Goal: Find specific page/section: Find specific page/section

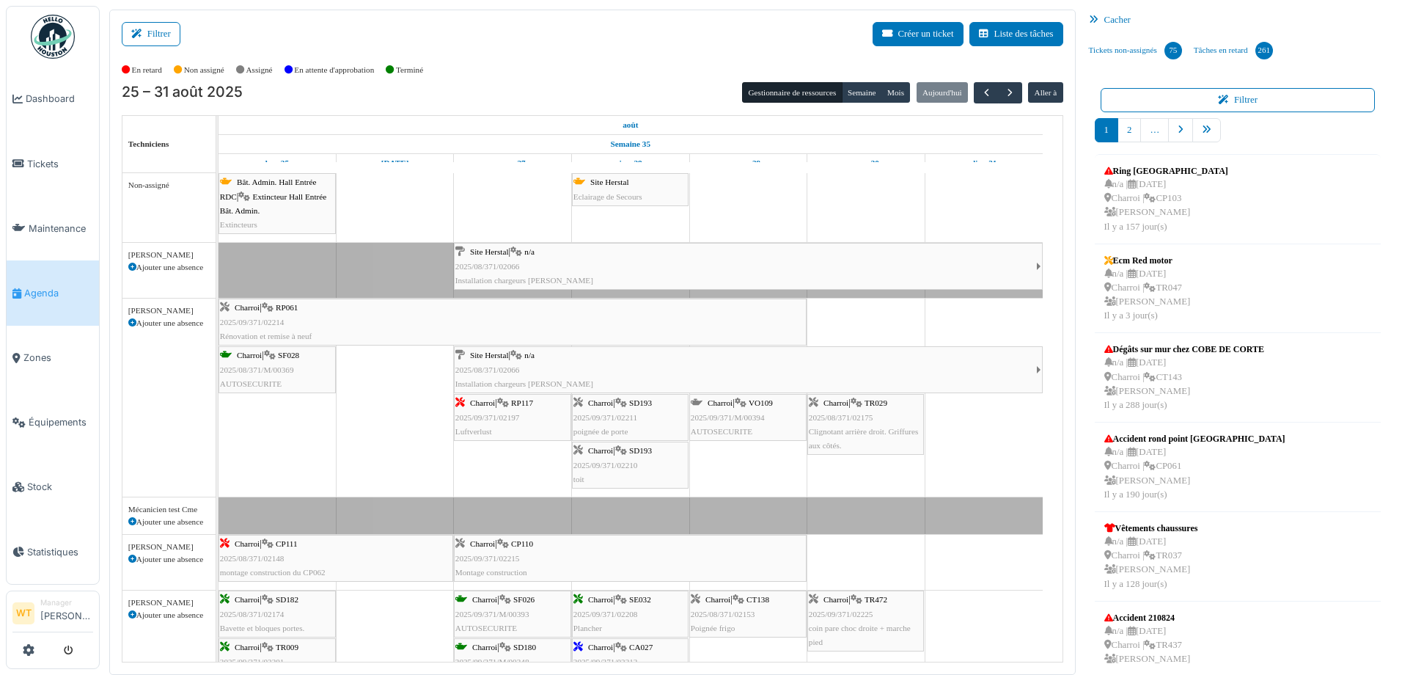
scroll to position [45, 0]
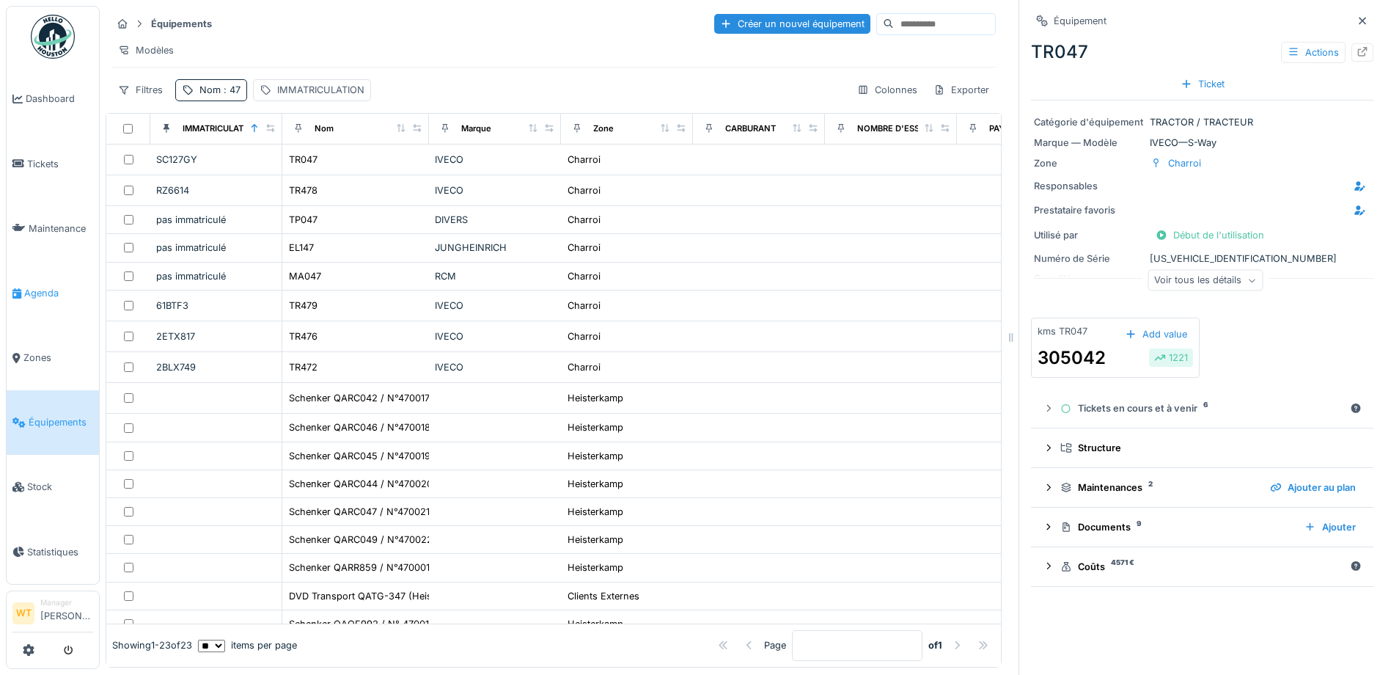
click at [34, 296] on link "Agenda" at bounding box center [53, 292] width 92 height 65
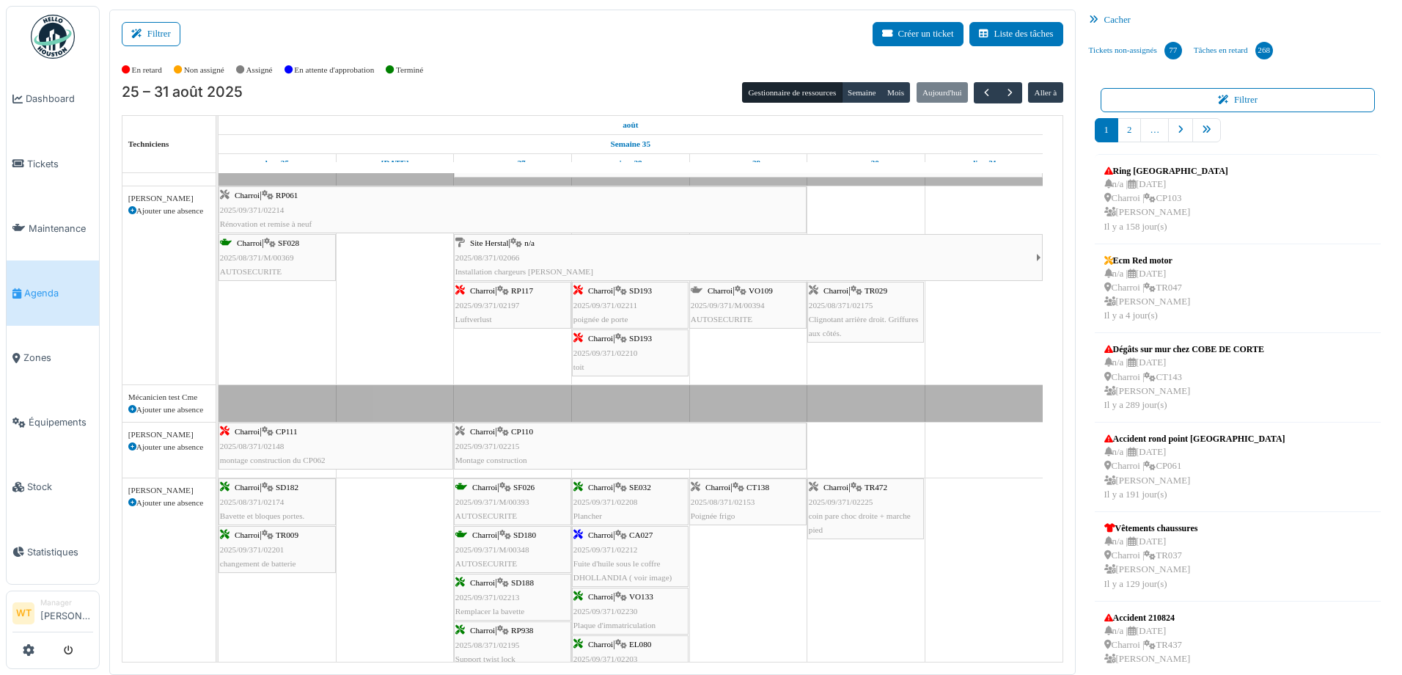
scroll to position [147, 0]
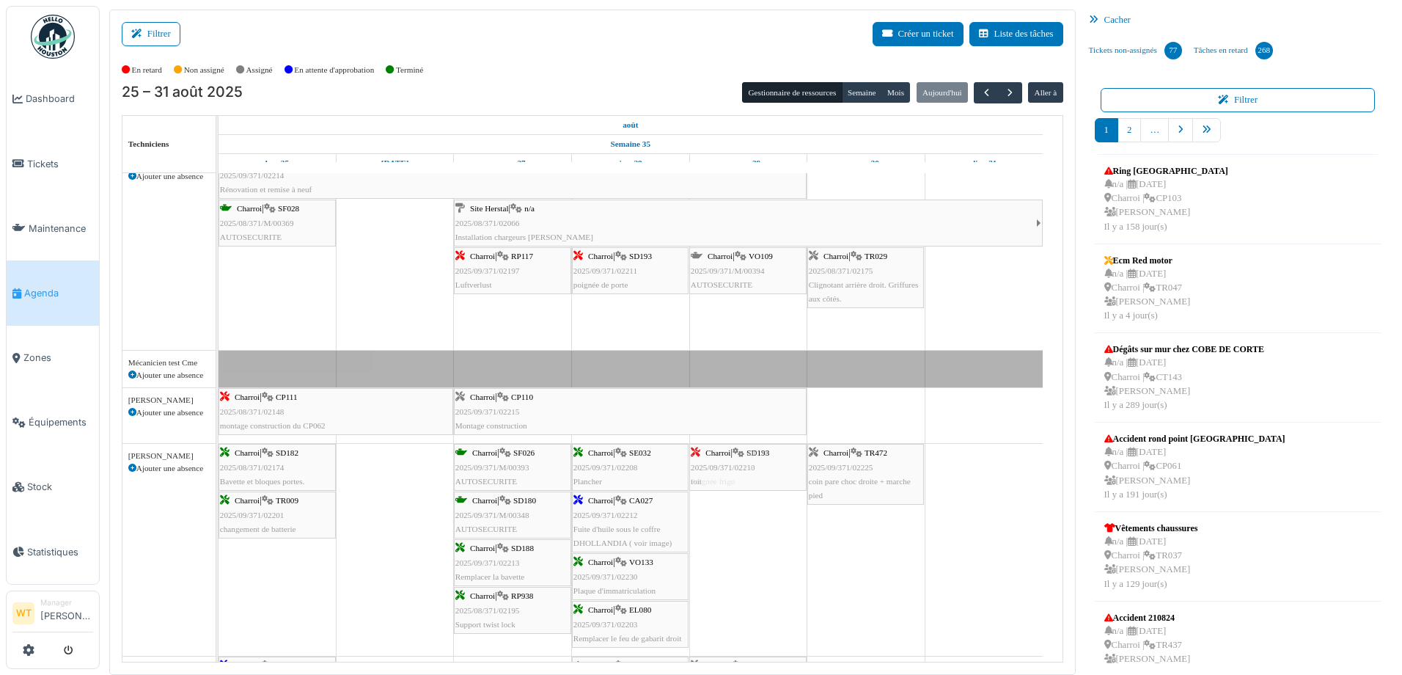
drag, startPoint x: 589, startPoint y: 317, endPoint x: 741, endPoint y: 582, distance: 305.6
click at [741, 582] on div "Bât. Admin. Hall Entrée RDC | Extincteur Hall Entrée Bât. Admin. Extincteurs Si…" at bounding box center [641, 608] width 844 height 1164
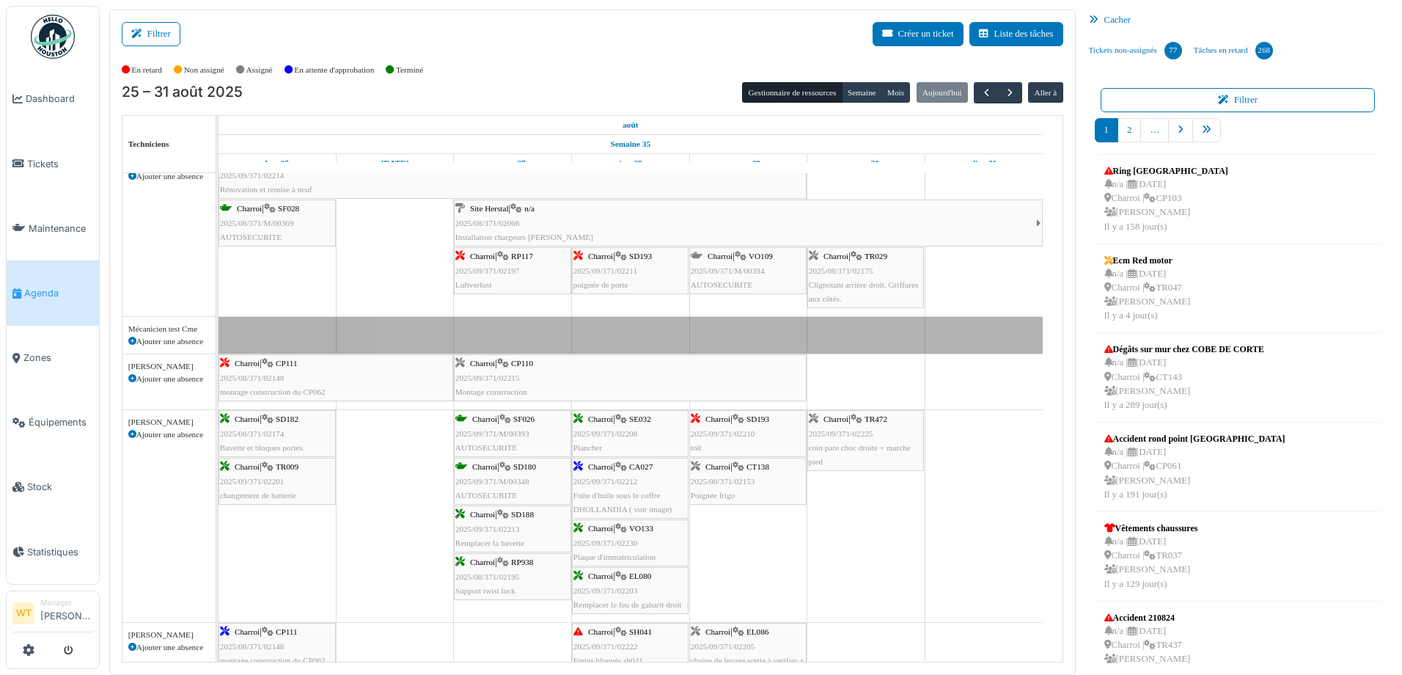
scroll to position [0, 0]
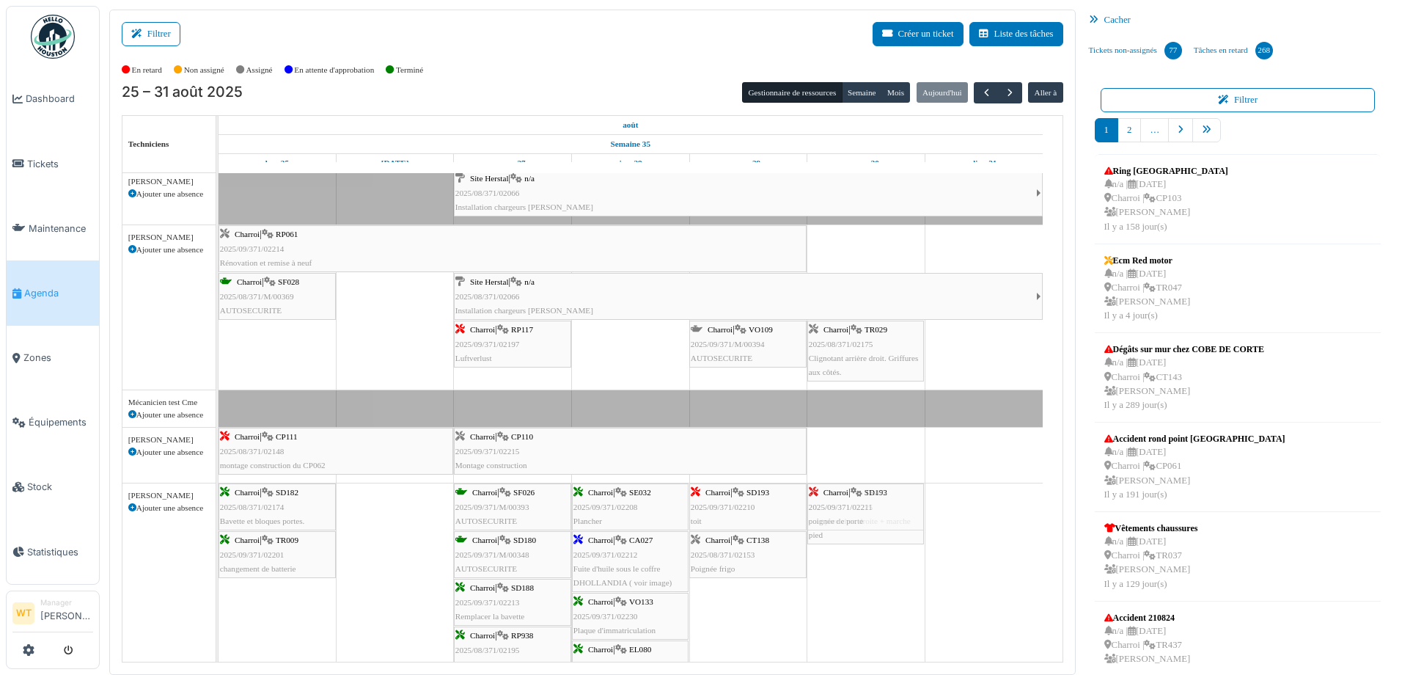
drag, startPoint x: 603, startPoint y: 353, endPoint x: 783, endPoint y: 593, distance: 299.5
click at [783, 593] on div "Bât. Admin. Hall Entrée RDC | Extincteur Hall Entrée Bât. Admin. Extincteurs Si…" at bounding box center [641, 665] width 844 height 1130
drag, startPoint x: 840, startPoint y: 499, endPoint x: 766, endPoint y: 510, distance: 74.2
click at [219, 510] on div "Charroi | SD182 2025/08/371/02174 Bavette et bloques portes. Charroi | SF026 20…" at bounding box center [219, 589] width 0 height 212
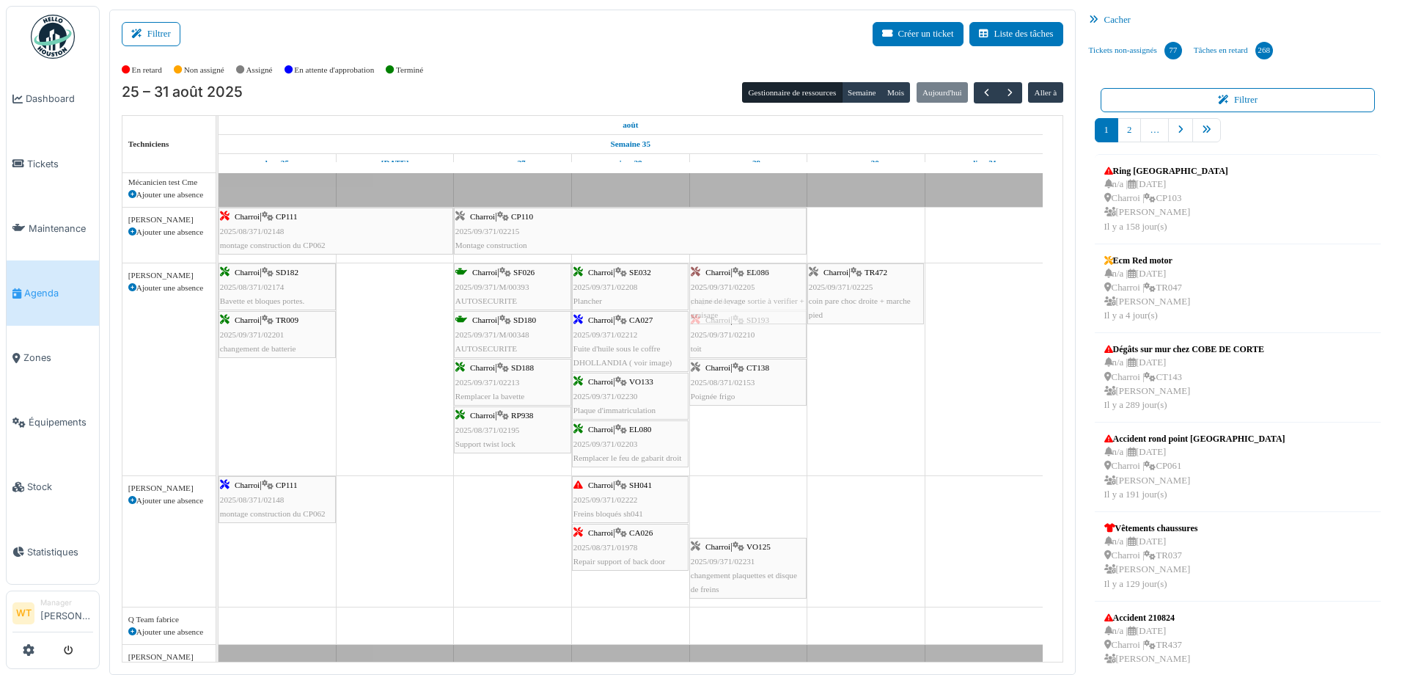
drag, startPoint x: 744, startPoint y: 525, endPoint x: 745, endPoint y: 444, distance: 80.7
click at [745, 447] on div "Bât. Admin. Hall Entrée RDC | Extincteur Hall Entrée Bât. Admin. Extincteurs Si…" at bounding box center [641, 445] width 844 height 1130
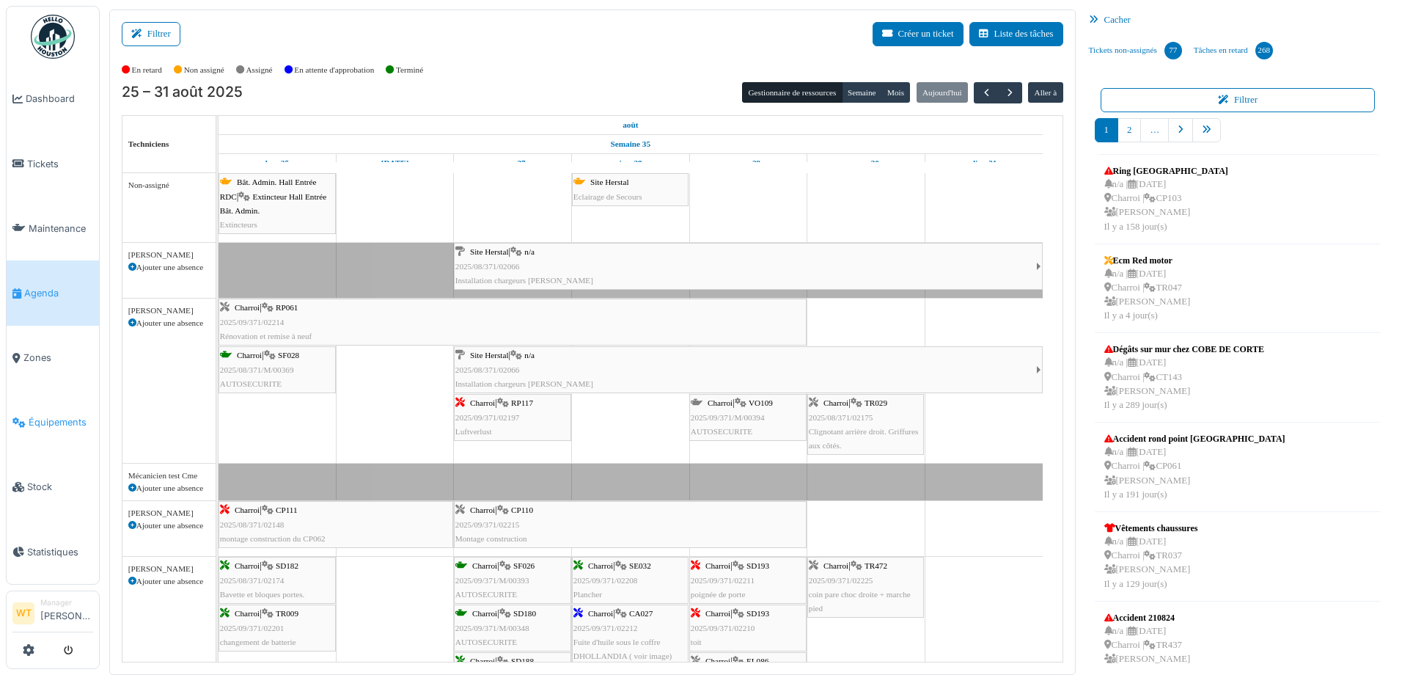
click at [63, 416] on span "Équipements" at bounding box center [61, 422] width 65 height 14
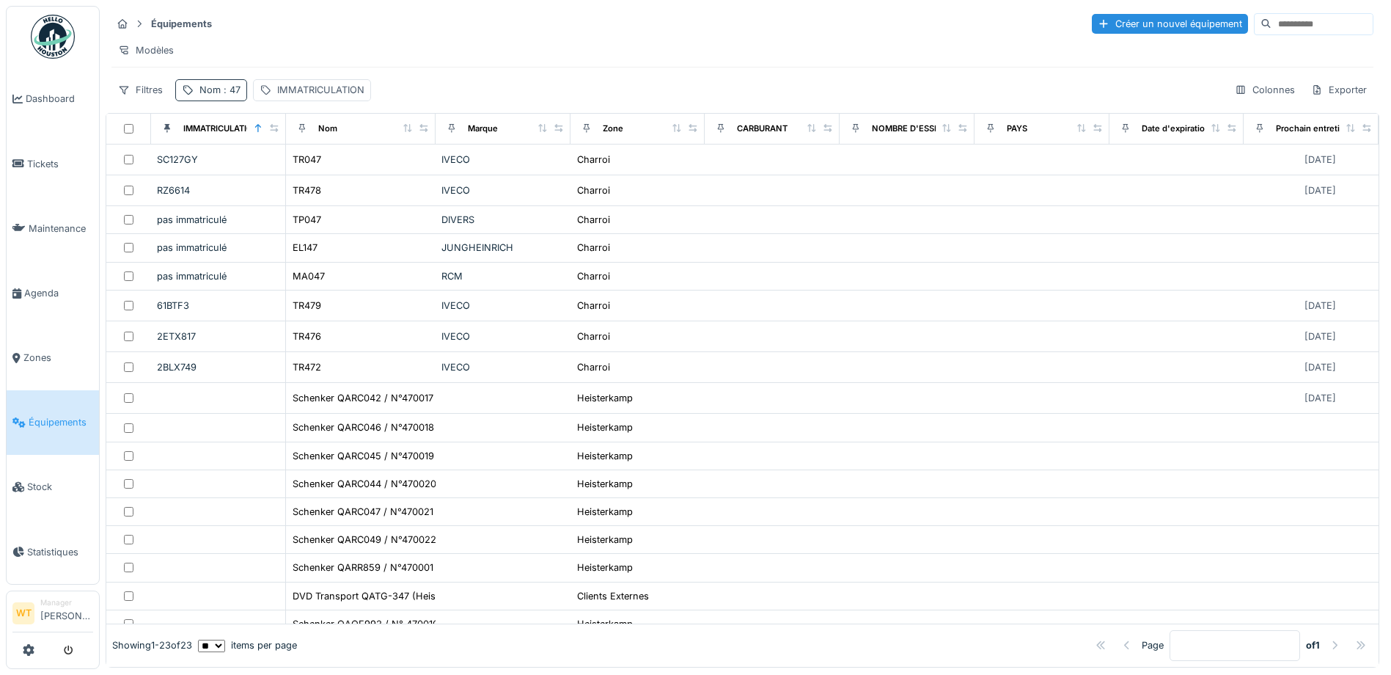
click at [216, 100] on div "Nom : 47" at bounding box center [211, 89] width 72 height 21
drag, startPoint x: 334, startPoint y: 170, endPoint x: 314, endPoint y: 167, distance: 20.7
click at [316, 169] on icon at bounding box center [310, 171] width 12 height 10
click at [290, 167] on input "Nom" at bounding box center [255, 171] width 146 height 31
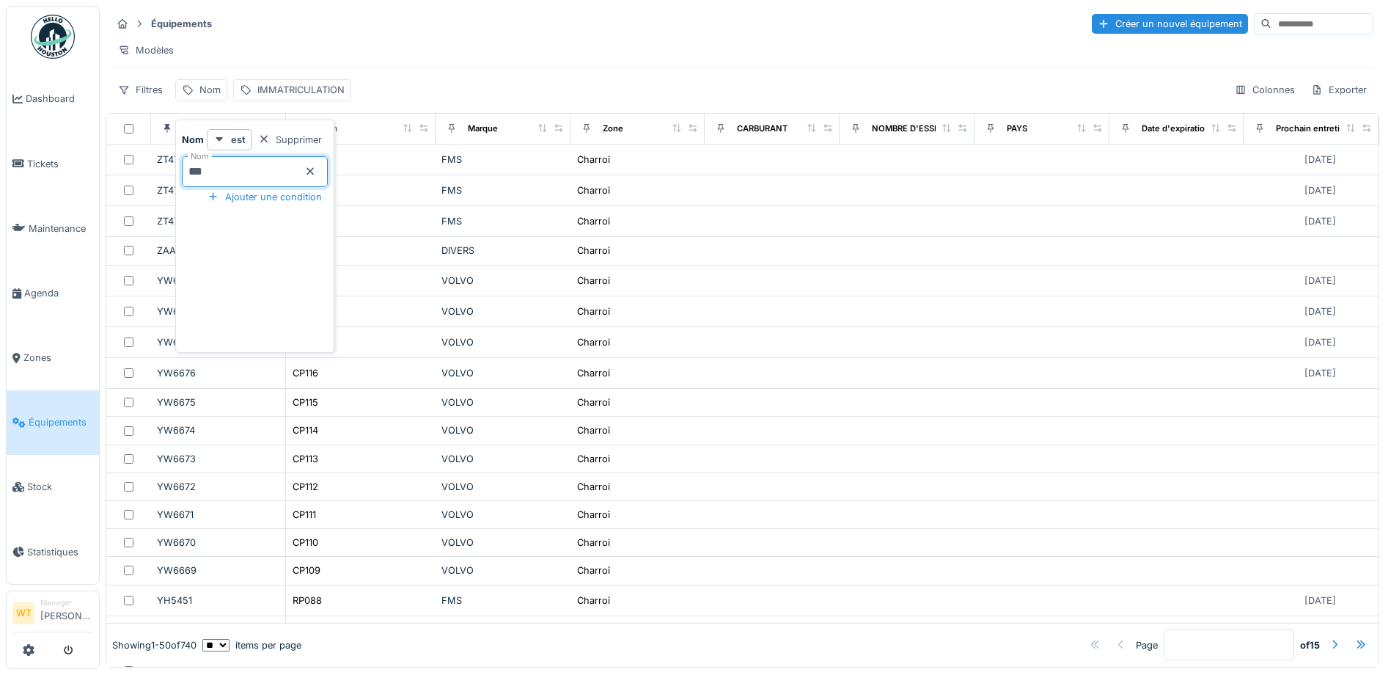
type input "***"
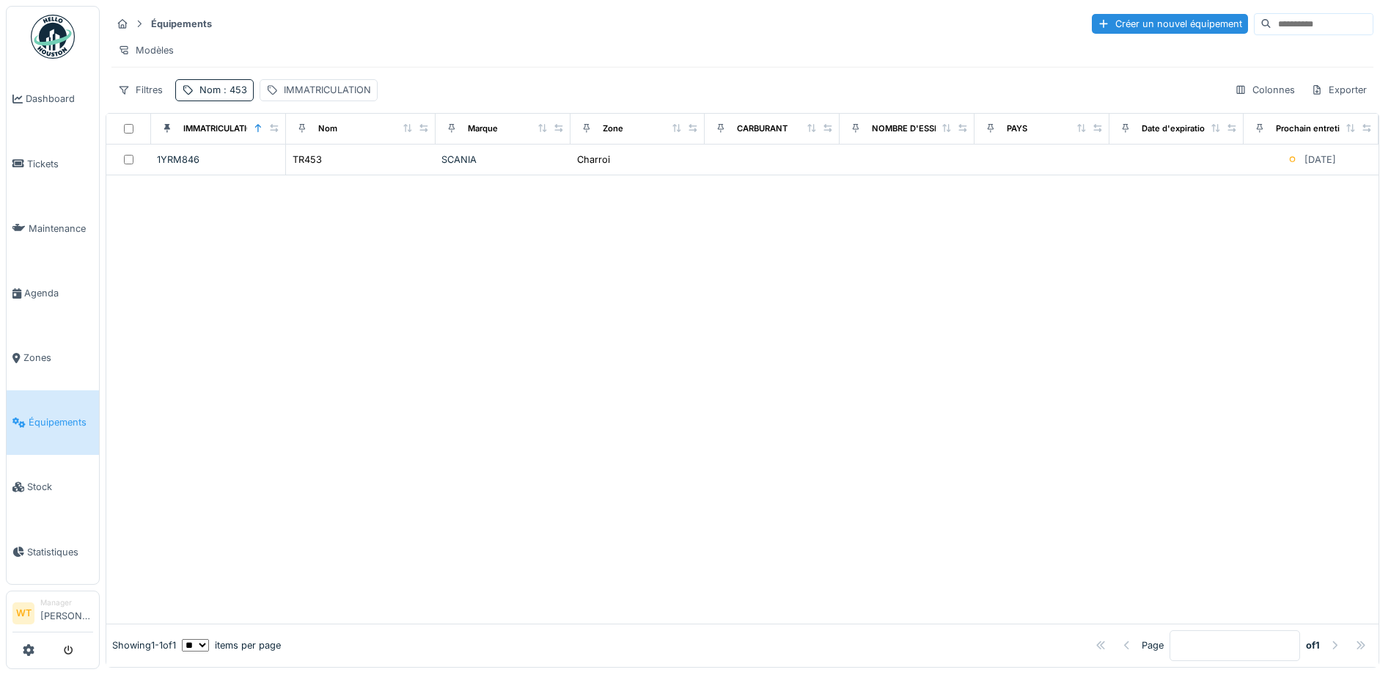
click at [560, 256] on div at bounding box center [742, 399] width 1272 height 448
